Goal: Information Seeking & Learning: Learn about a topic

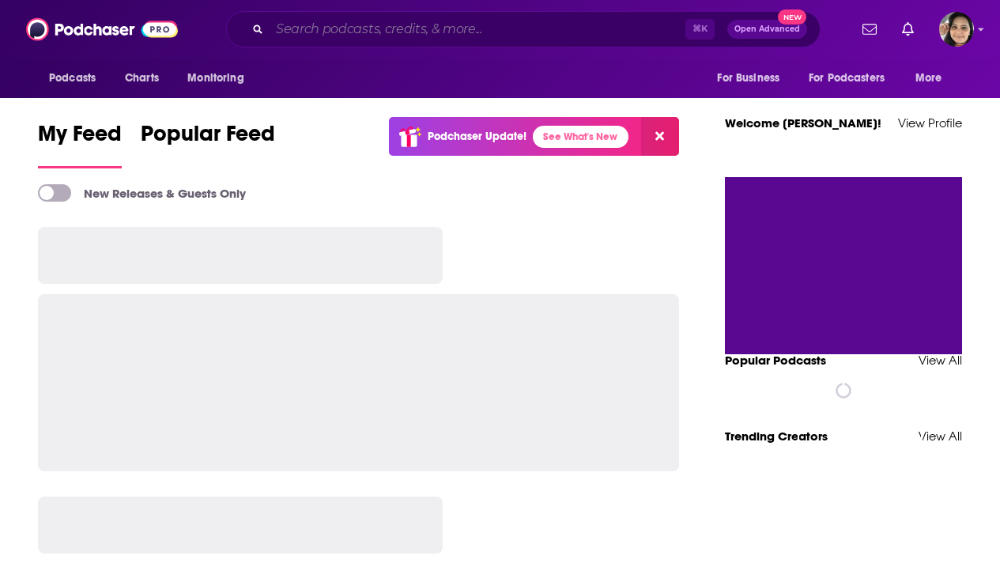
click at [415, 28] on input "Search podcasts, credits, & more..." at bounding box center [478, 29] width 416 height 25
paste input "The King Dems Podcast"
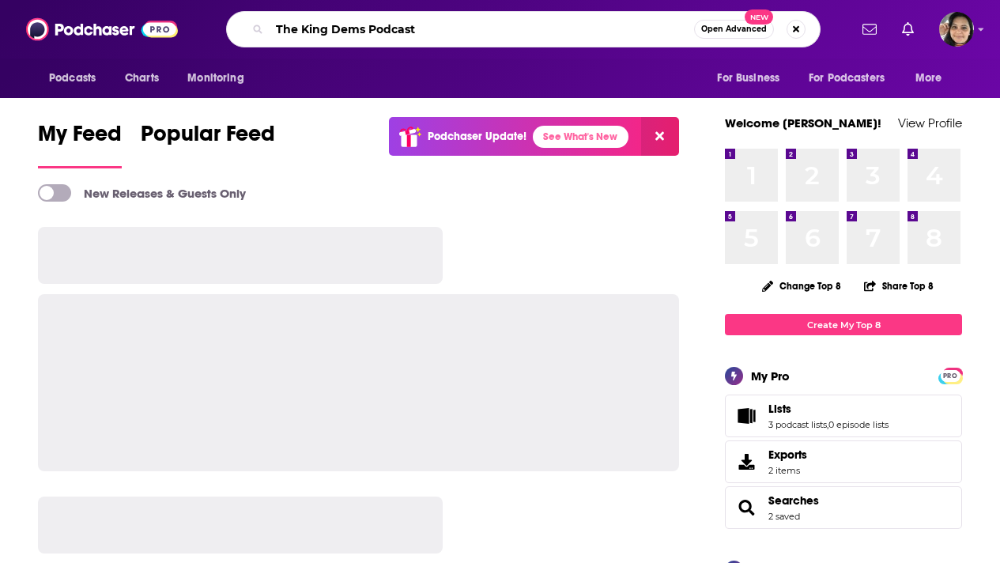
type input "The King Dems Podcast"
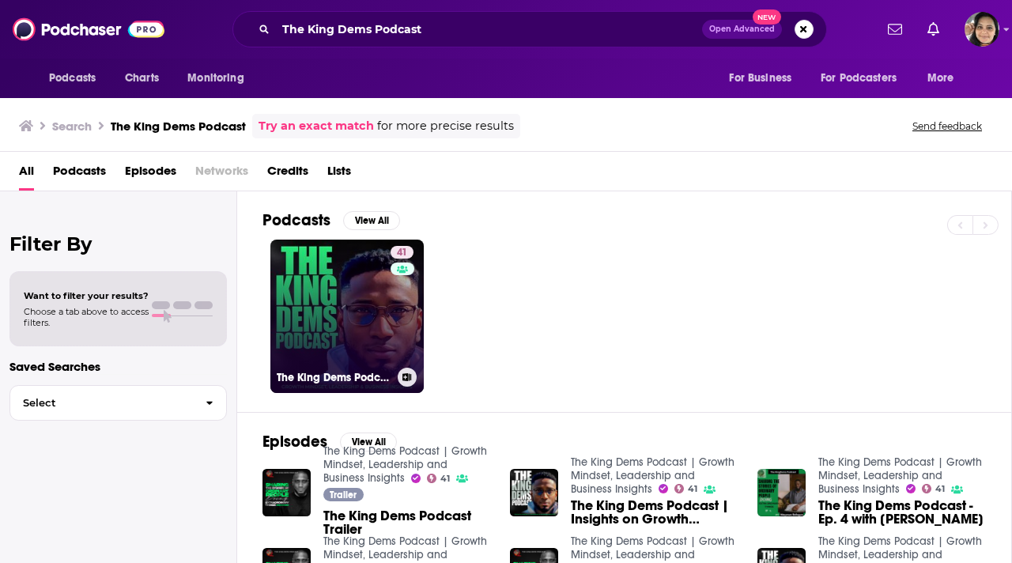
click at [320, 312] on link "41 The King Dems Podcast | Growth Mindset, Leadership and Business Insights" at bounding box center [346, 316] width 153 height 153
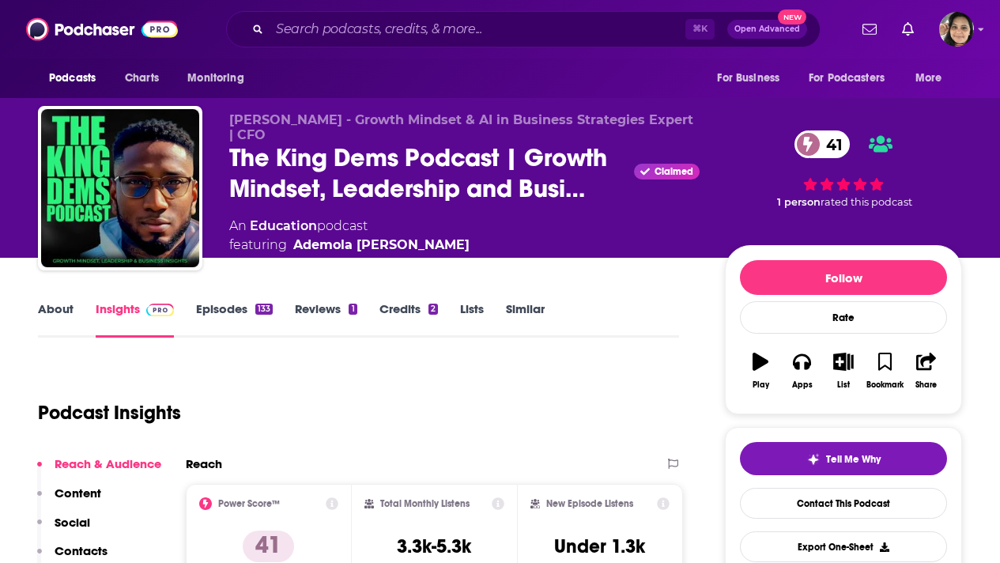
click at [60, 308] on link "About" at bounding box center [56, 319] width 36 height 36
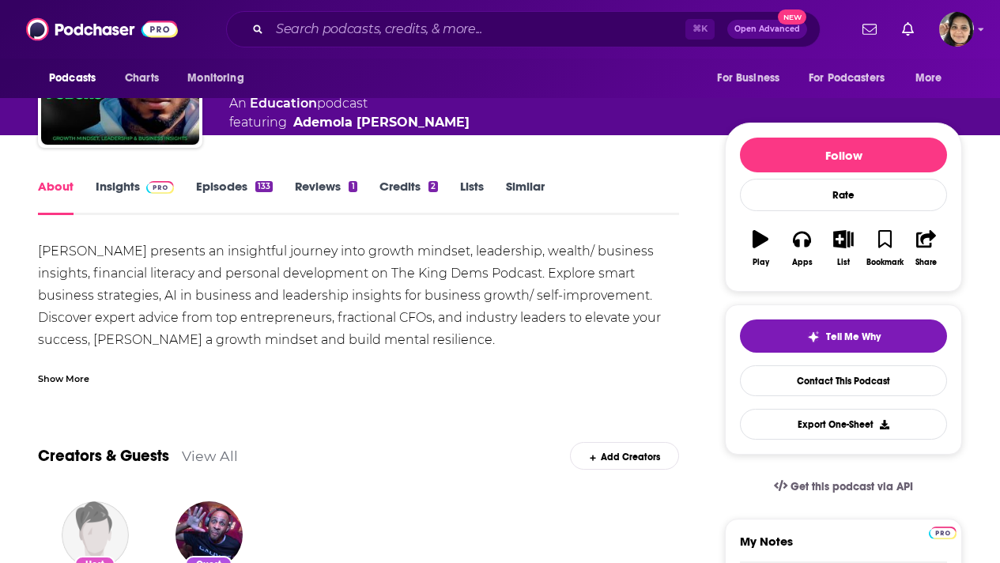
scroll to position [128, 0]
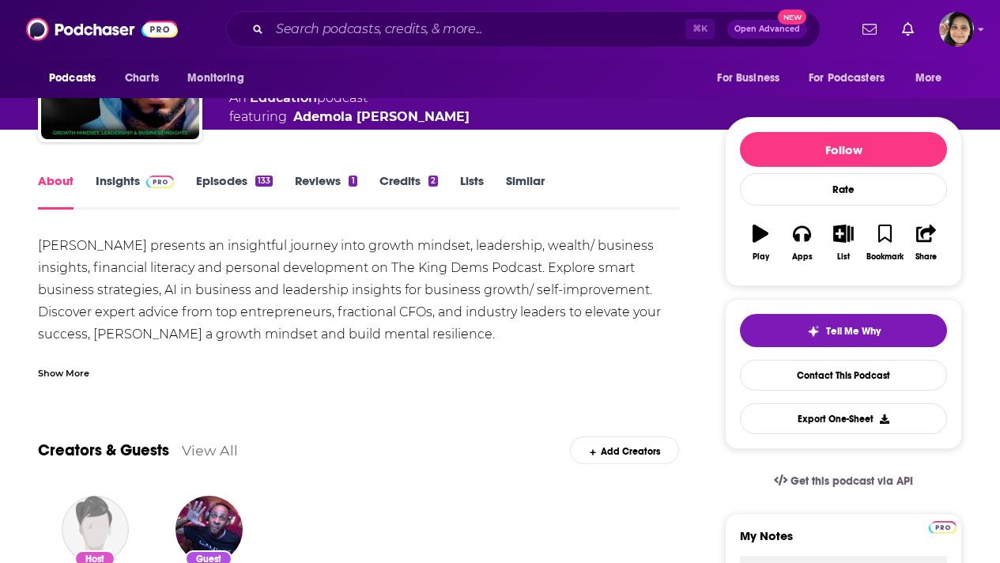
click at [85, 370] on div "Show More" at bounding box center [63, 371] width 51 height 15
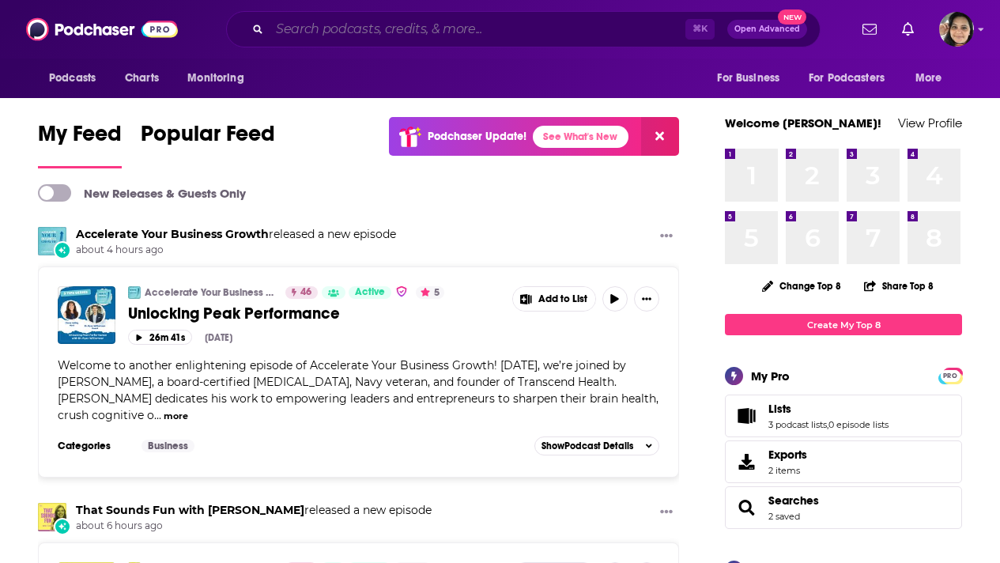
click at [517, 36] on input "Search podcasts, credits, & more..." at bounding box center [478, 29] width 416 height 25
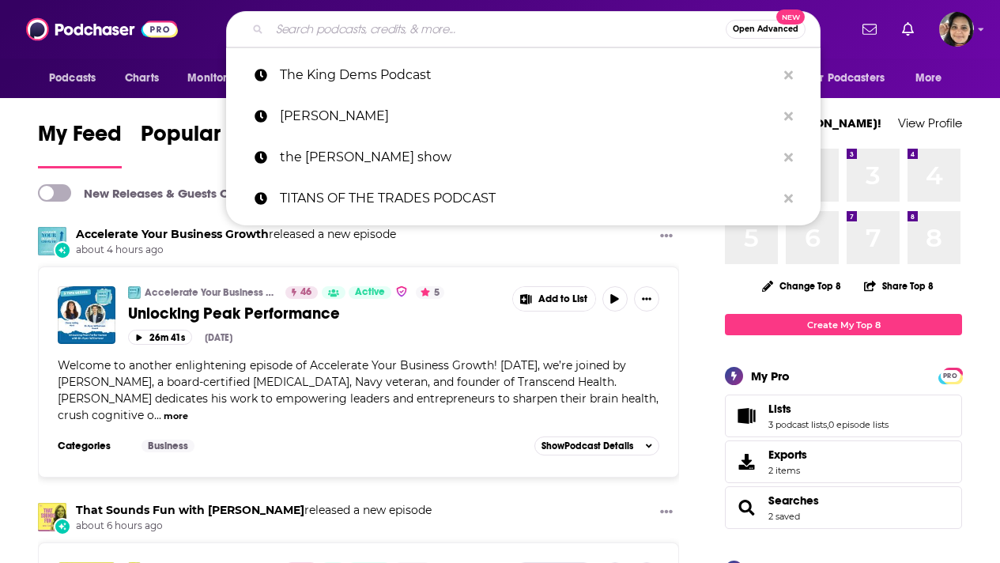
paste input "Business 101 Podcast"
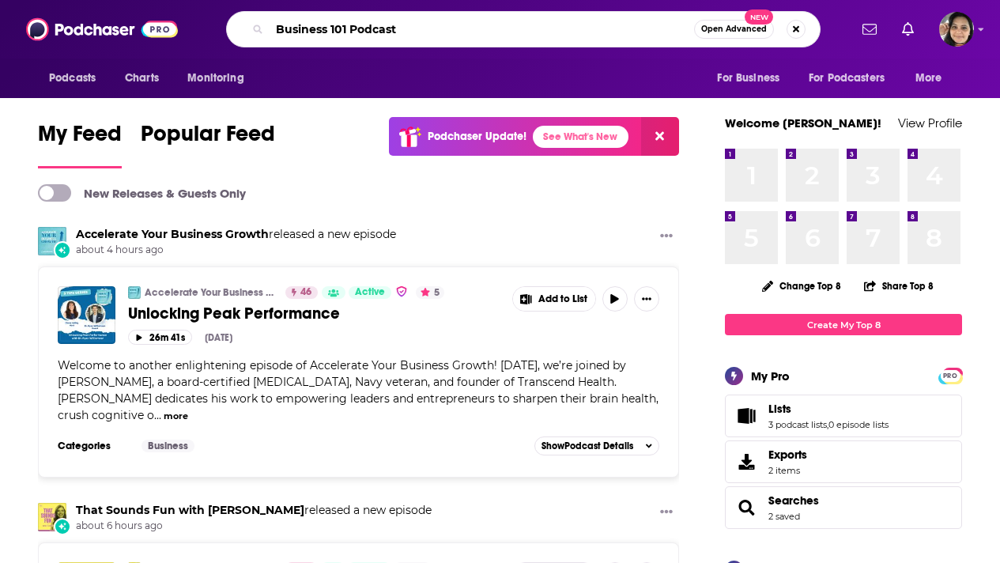
type input "Business 101 Podcast"
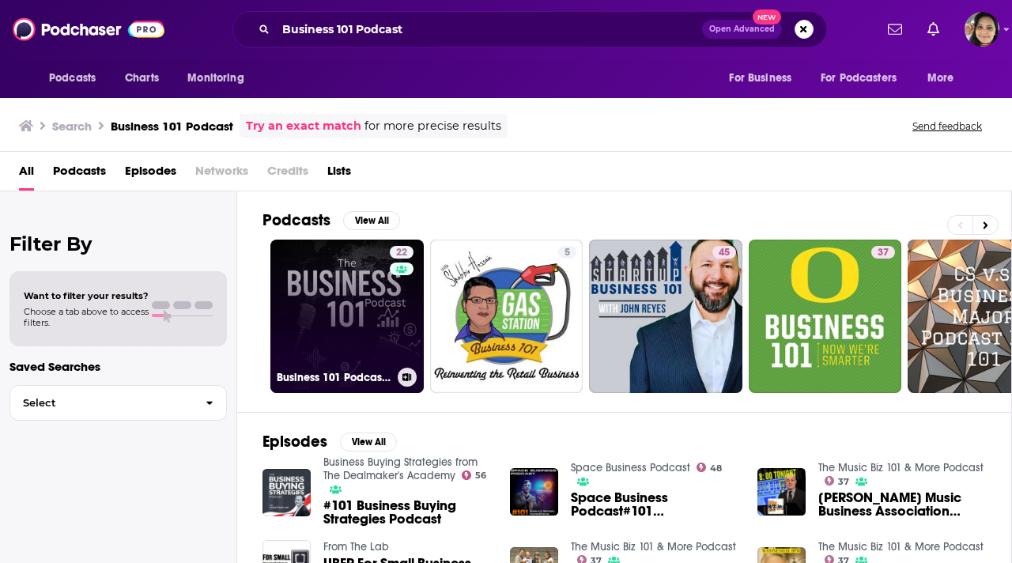
click at [282, 317] on link "22 Business 101 Podcast | Finance and Growth Mastery" at bounding box center [346, 316] width 153 height 153
